Goal: Task Accomplishment & Management: Complete application form

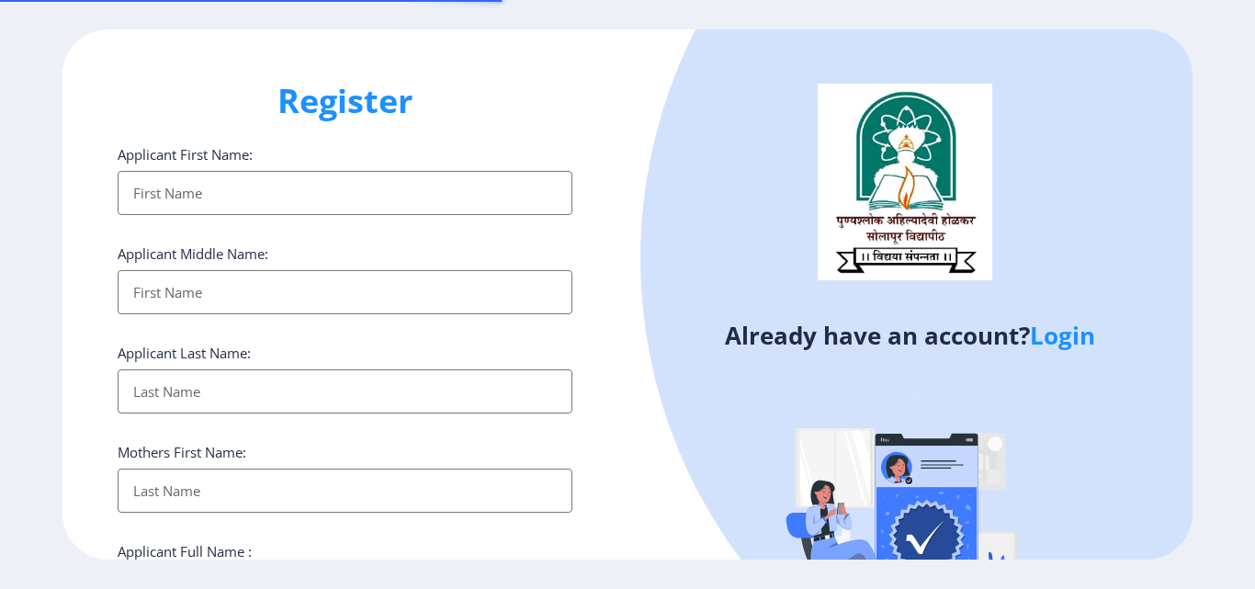
select select
click at [233, 196] on input "Applicant First Name:" at bounding box center [345, 193] width 455 height 44
click at [235, 194] on input "Applicant First Name:" at bounding box center [345, 193] width 455 height 44
click at [169, 193] on input "Applicant First Name:" at bounding box center [345, 193] width 455 height 44
click at [225, 205] on input "Applicant First Name:" at bounding box center [345, 193] width 455 height 44
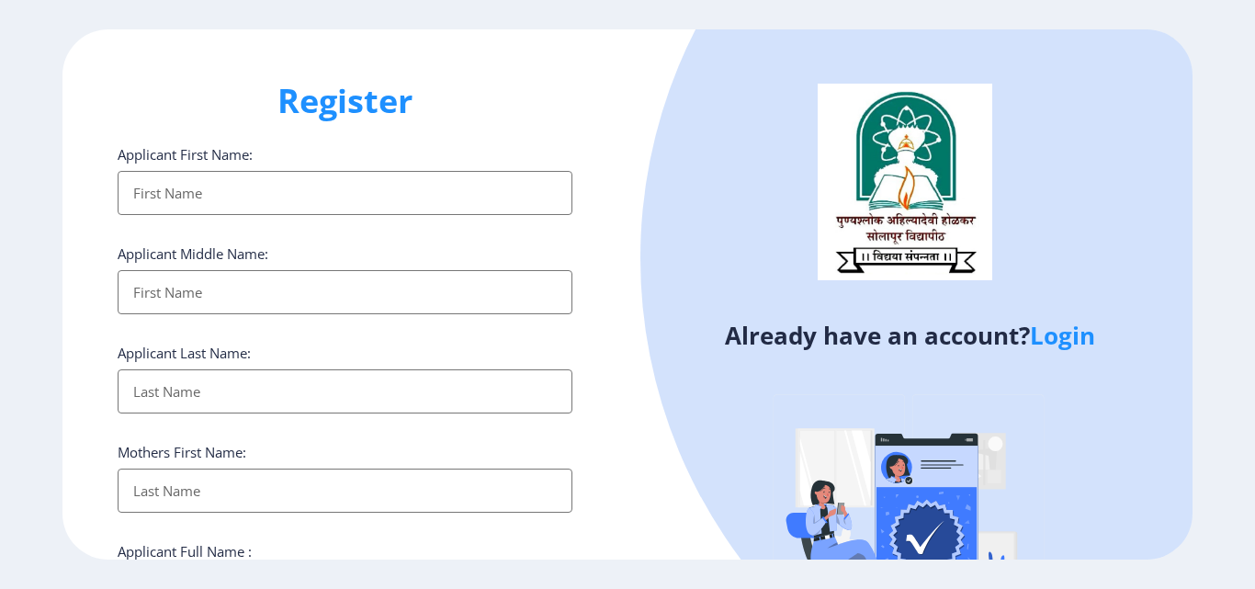
click at [232, 193] on input "Applicant First Name:" at bounding box center [345, 193] width 455 height 44
click at [247, 215] on input "Applicant First Name:" at bounding box center [345, 193] width 455 height 44
click at [243, 193] on input "Applicant First Name:" at bounding box center [345, 193] width 455 height 44
click at [556, 106] on h1 "Register" at bounding box center [345, 101] width 455 height 44
click at [644, 123] on div "Already have an account? Login" at bounding box center [910, 354] width 565 height 651
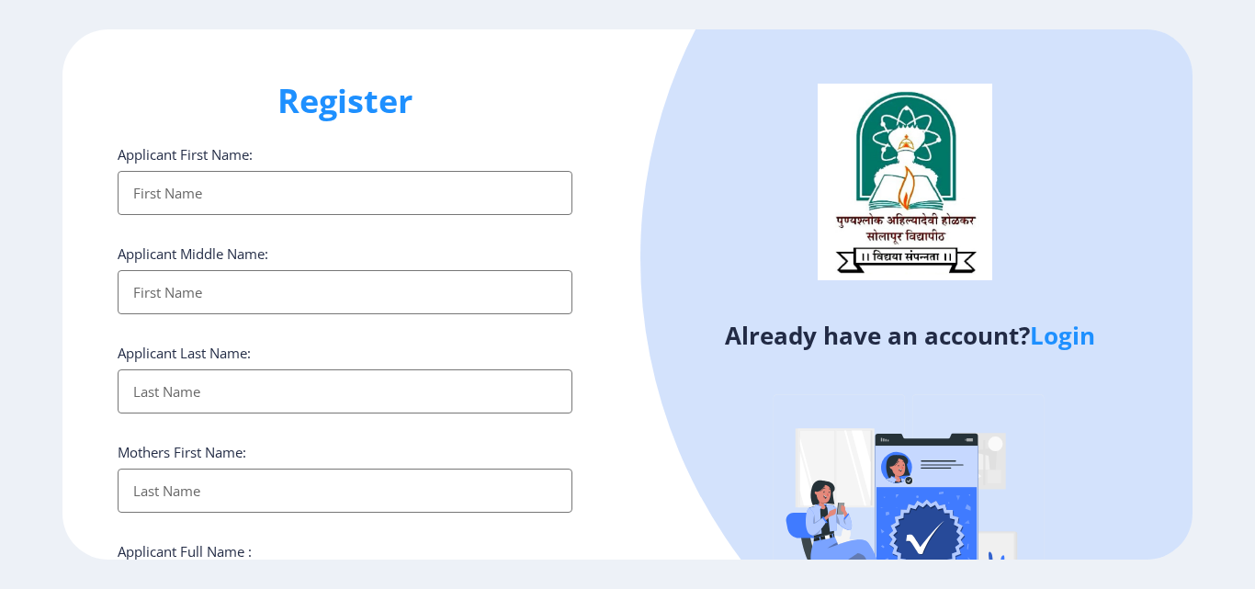
click at [203, 197] on input "Applicant First Name:" at bounding box center [345, 193] width 455 height 44
click at [217, 292] on input "Applicant First Name:" at bounding box center [345, 292] width 455 height 44
click at [214, 384] on input "Applicant First Name:" at bounding box center [345, 391] width 455 height 44
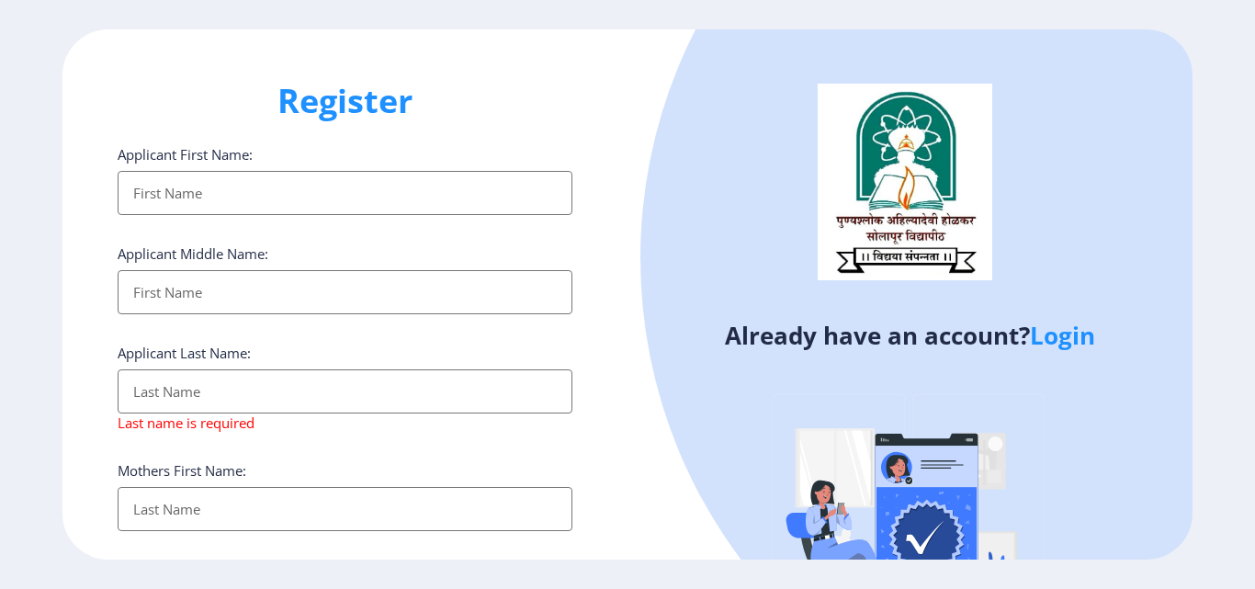
click at [200, 190] on input "Applicant First Name:" at bounding box center [345, 193] width 455 height 44
click at [198, 205] on input "Applicant First Name:" at bounding box center [345, 193] width 455 height 44
